Goal: Complete application form

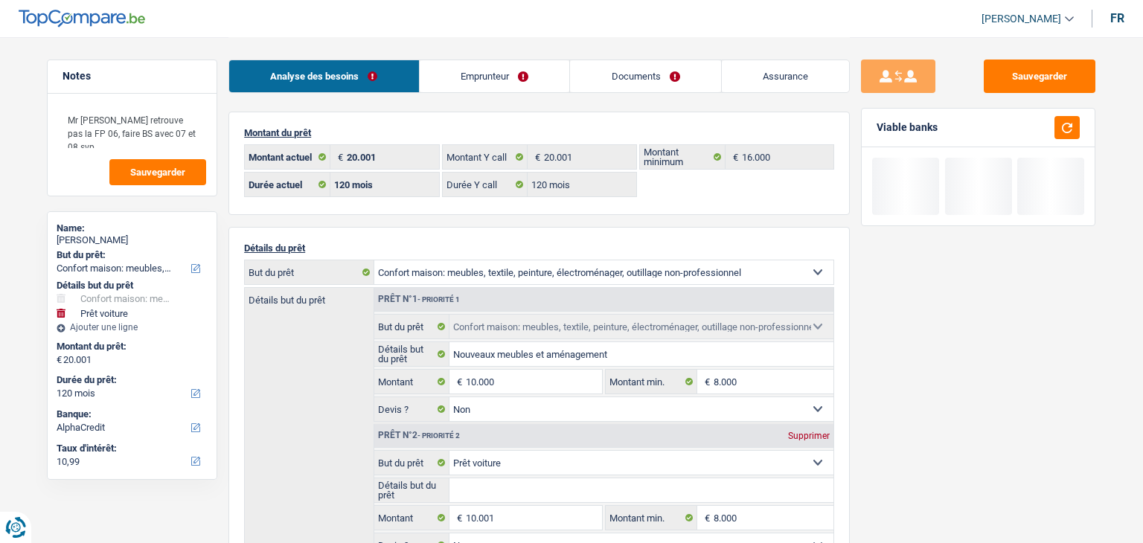
select select "household"
select select "car"
select select "120"
select select "alphacredit"
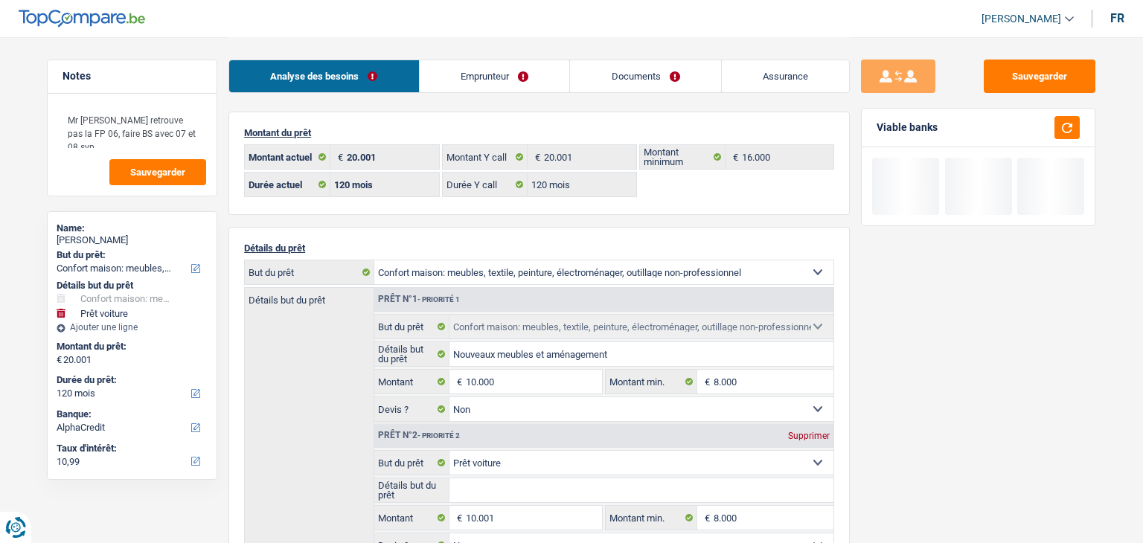
select select "120"
select select "household"
select select "false"
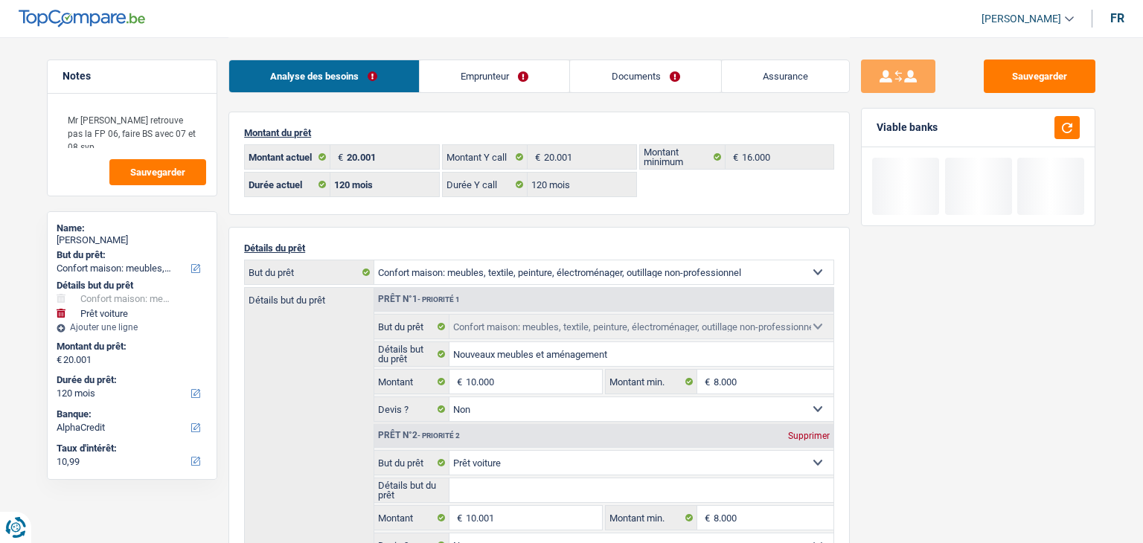
select select "car"
select select "false"
select select "120"
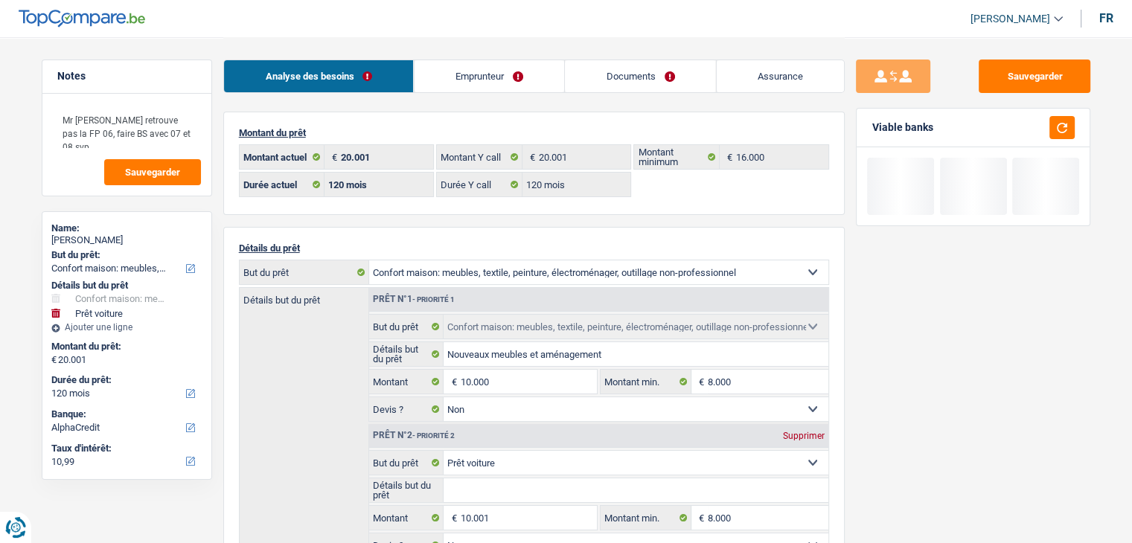
click at [727, 77] on link "Assurance" at bounding box center [780, 76] width 128 height 32
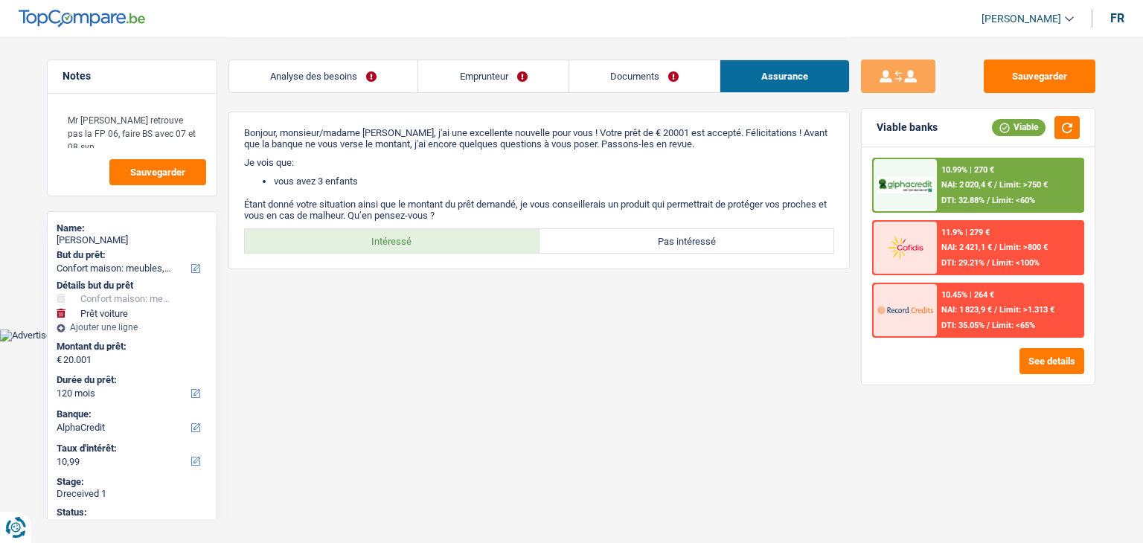
click at [710, 80] on link "Documents" at bounding box center [644, 76] width 150 height 32
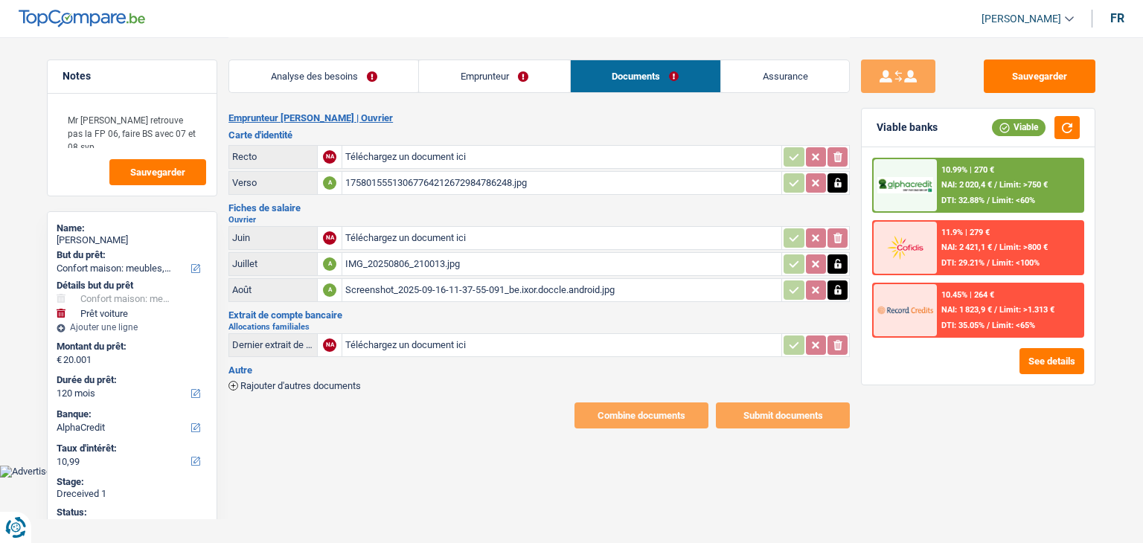
click at [454, 188] on div "17580155513067764212672984786248.jpg" at bounding box center [561, 183] width 433 height 22
